Goal: Task Accomplishment & Management: Complete application form

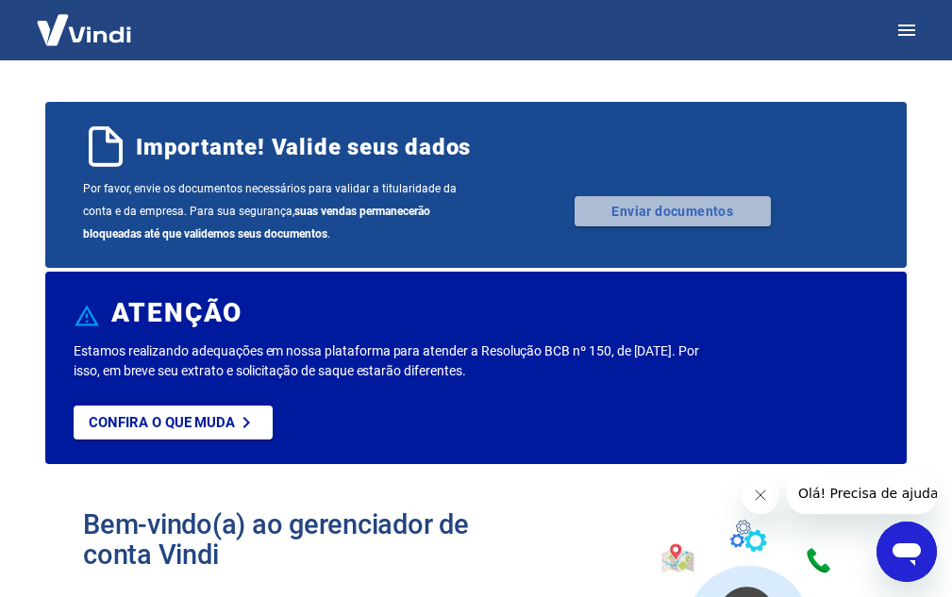
click at [623, 212] on link "Enviar documentos" at bounding box center [673, 211] width 196 height 30
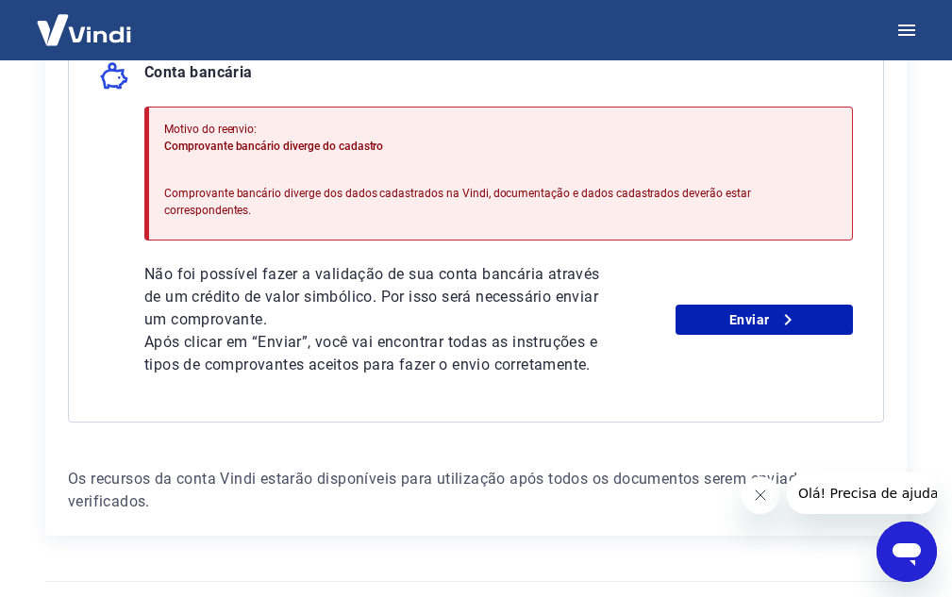
scroll to position [524, 0]
